Goal: Understand process/instructions

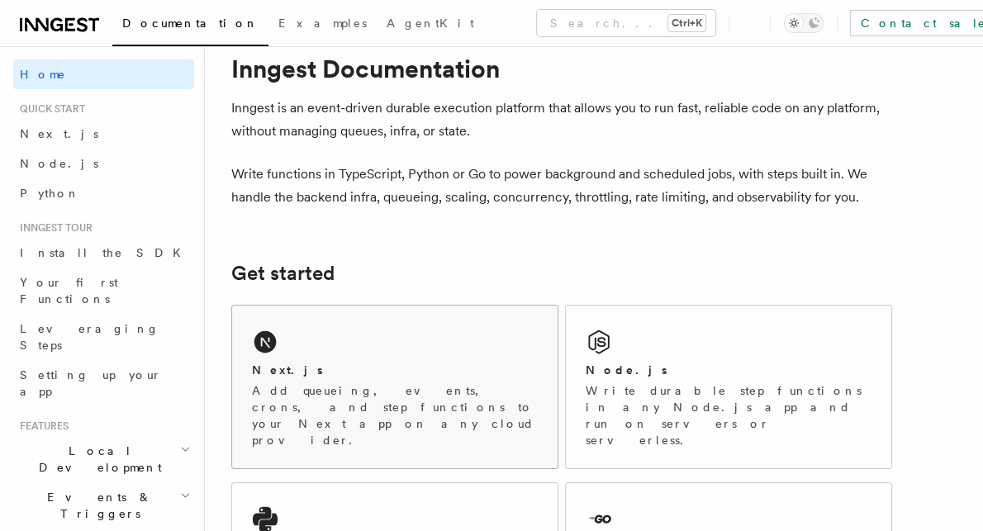
scroll to position [248, 0]
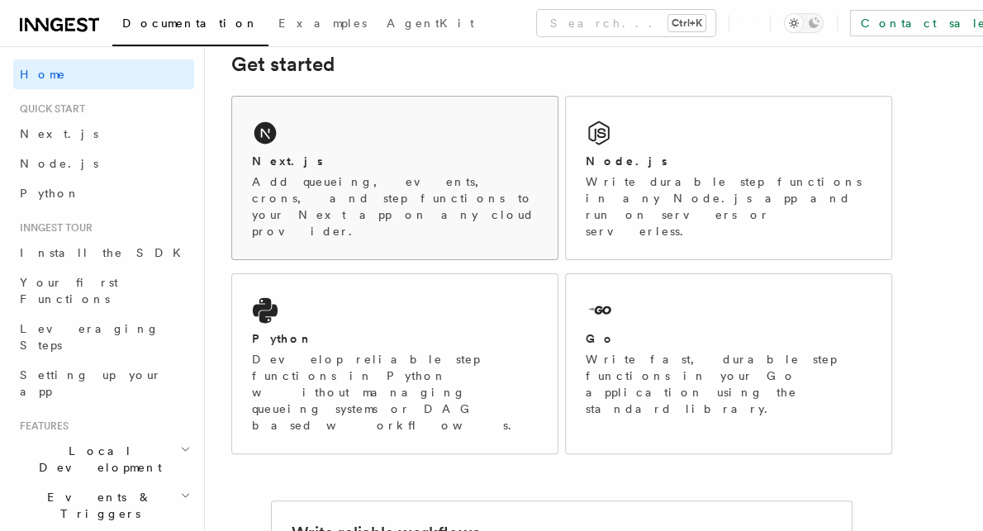
click at [400, 147] on div "Next.js Add queueing, events, crons, and step functions to your Next app on any…" at bounding box center [394, 178] width 325 height 163
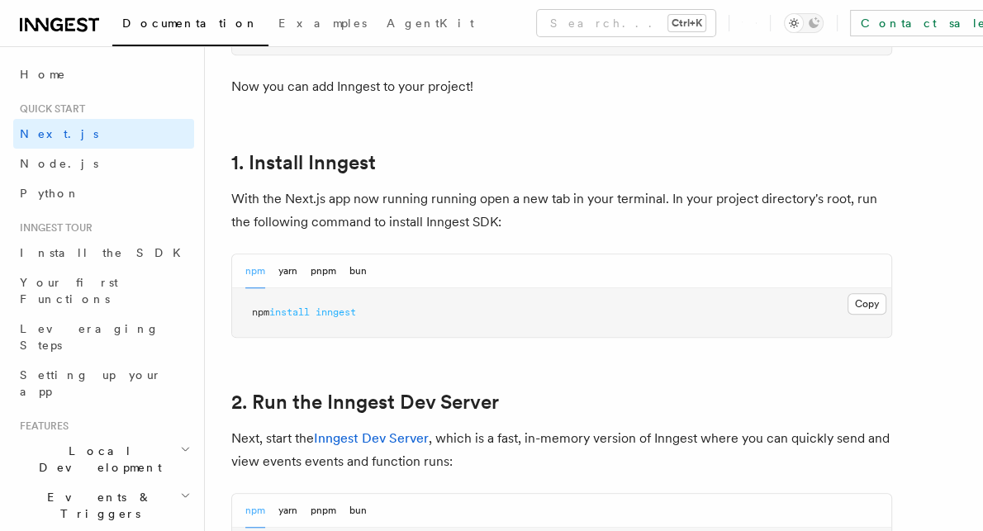
scroll to position [908, 0]
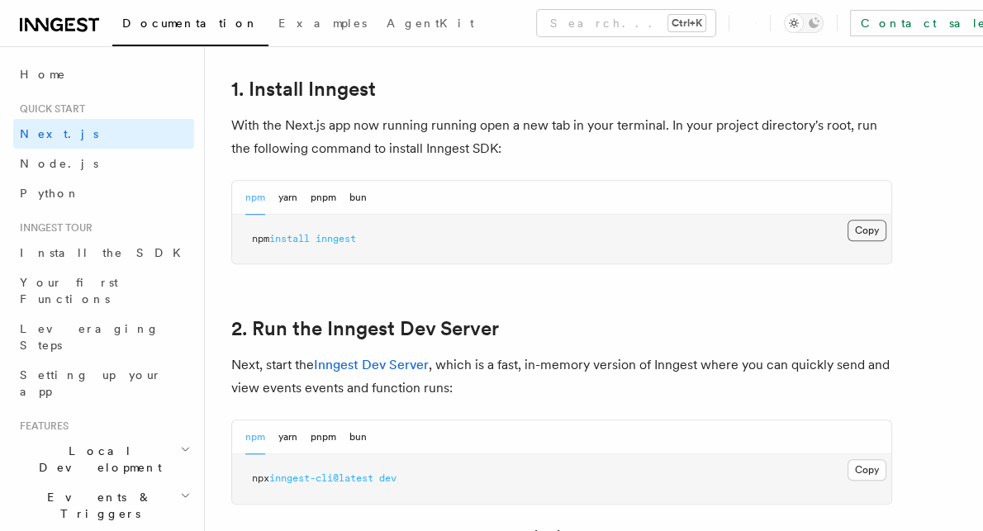
click at [859, 232] on button "Copy Copied" at bounding box center [866, 230] width 39 height 21
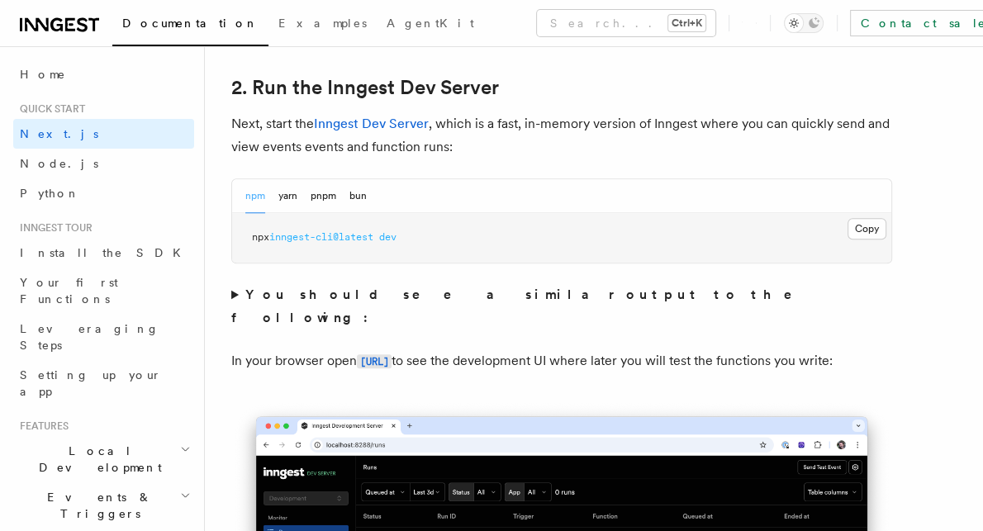
scroll to position [1156, 0]
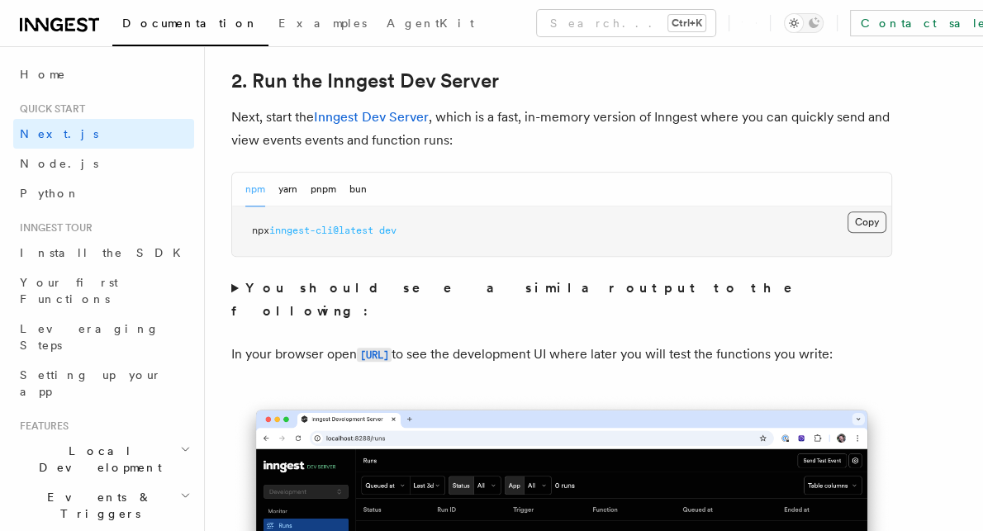
click at [874, 219] on button "Copy Copied" at bounding box center [866, 221] width 39 height 21
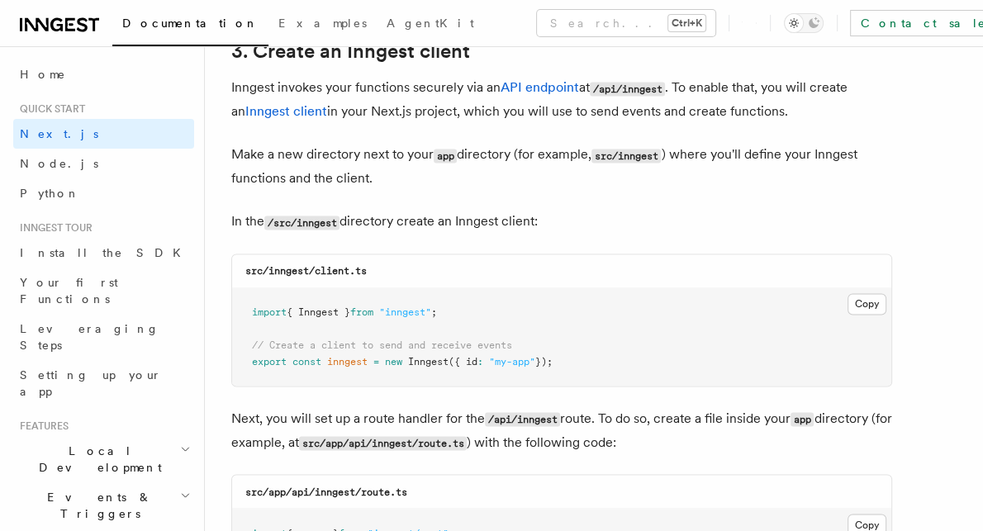
scroll to position [1982, 0]
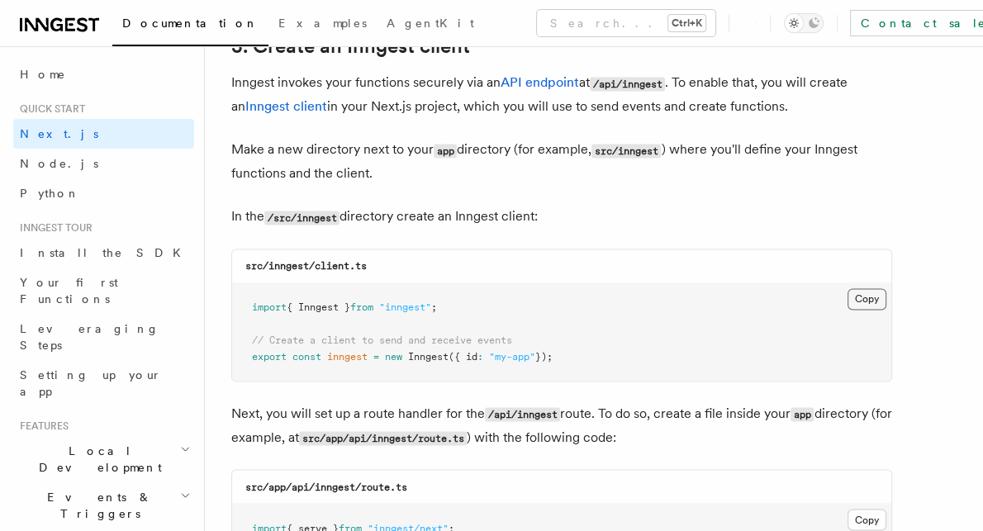
click at [874, 299] on button "Copy Copied" at bounding box center [866, 298] width 39 height 21
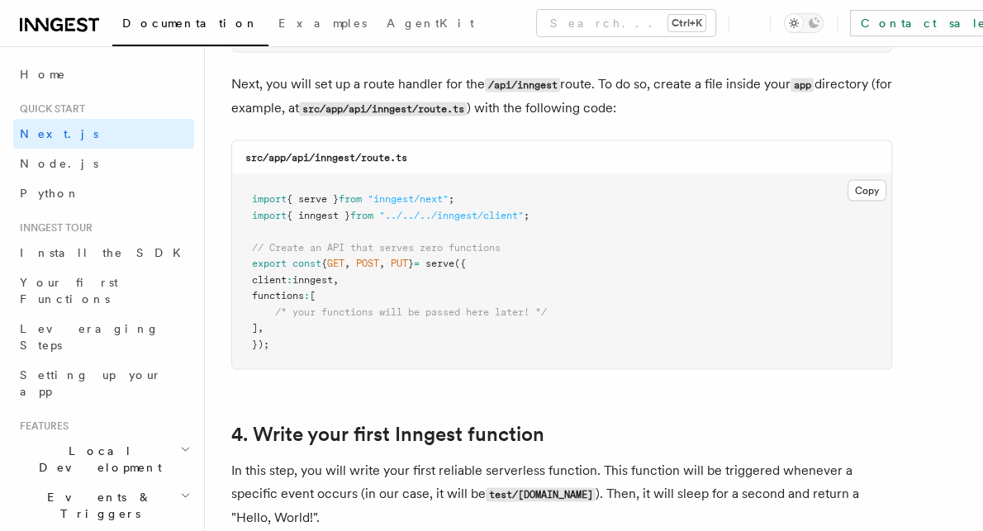
scroll to position [2312, 0]
click at [868, 190] on button "Copy Copied" at bounding box center [866, 188] width 39 height 21
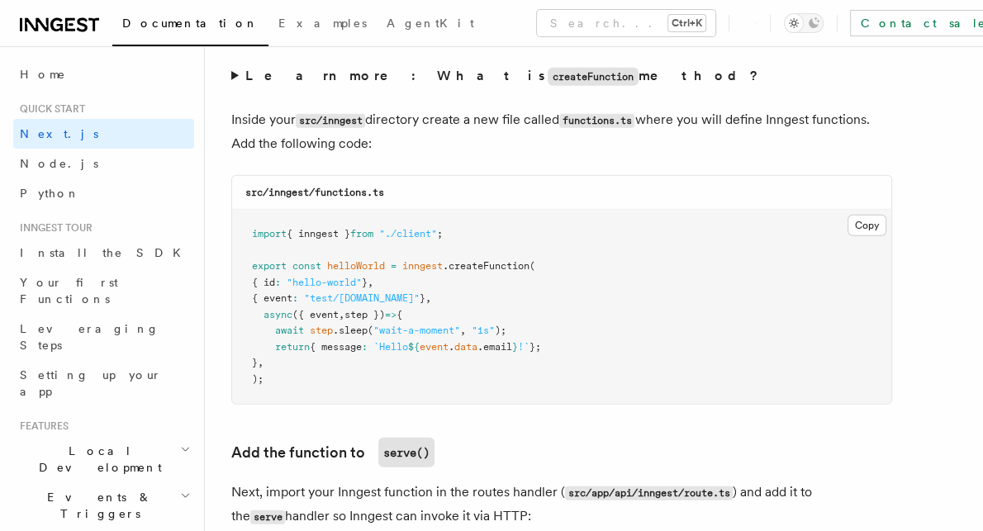
scroll to position [2890, 0]
click at [858, 217] on button "Copy Copied" at bounding box center [866, 223] width 39 height 21
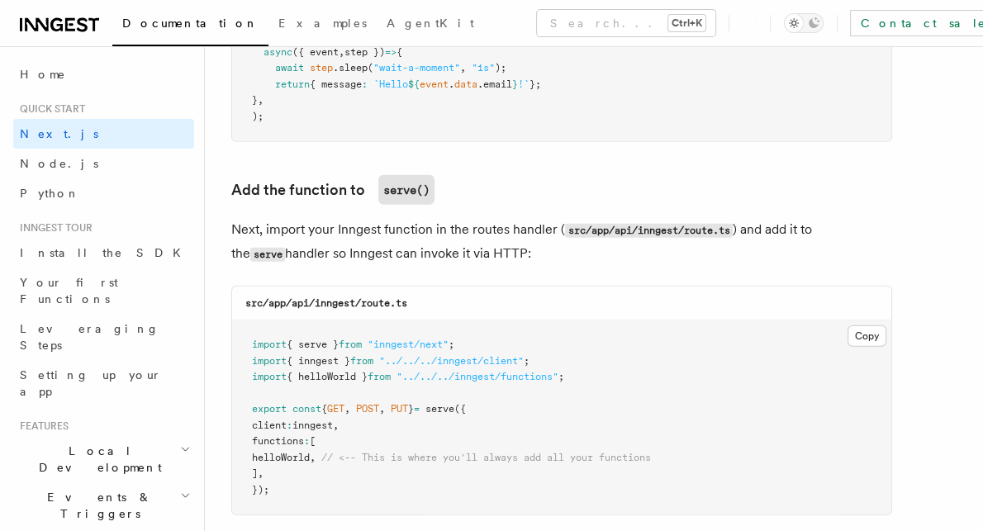
scroll to position [3220, 0]
